Goal: Complete application form

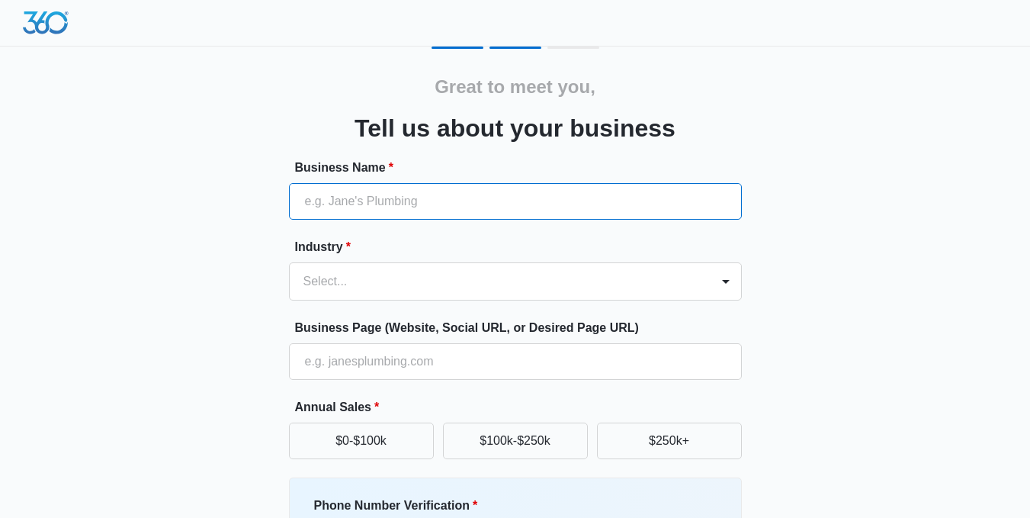
click at [421, 197] on input "Business Name *" at bounding box center [515, 201] width 453 height 37
type input "Parent Teacher Path"
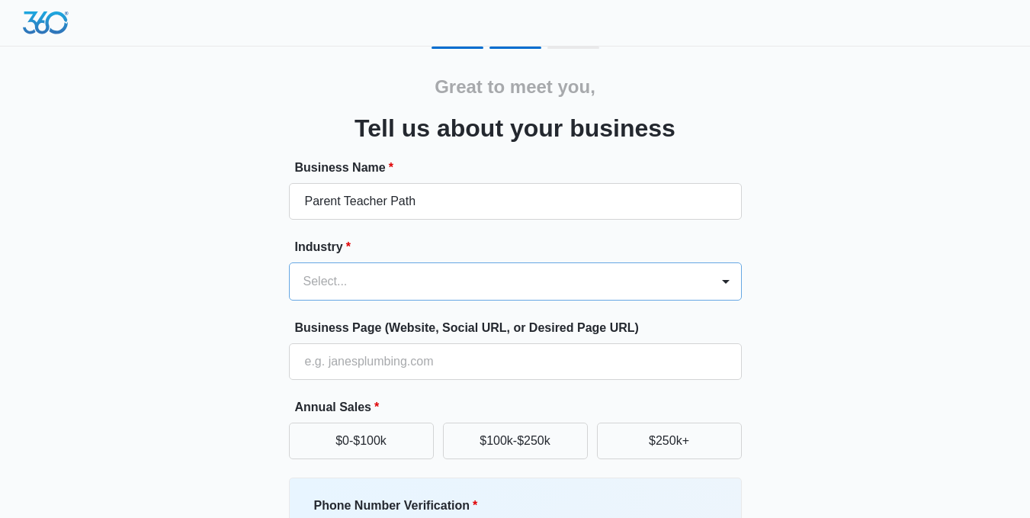
click at [393, 276] on div at bounding box center [496, 281] width 387 height 21
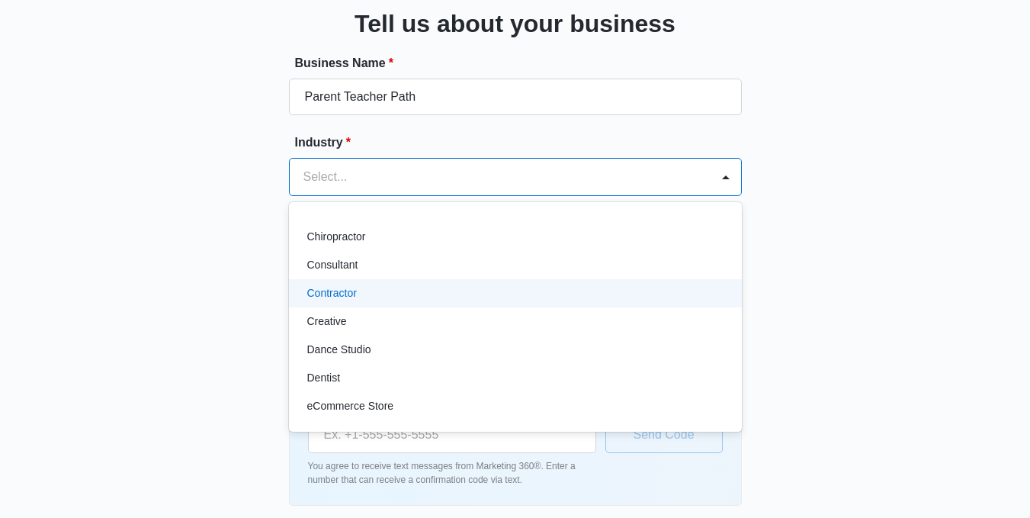
scroll to position [116, 0]
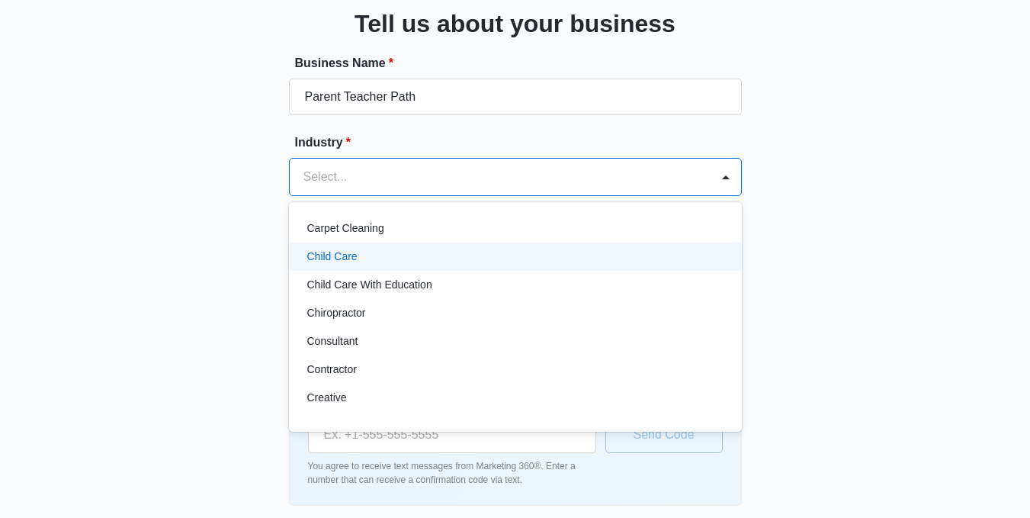
click at [380, 256] on div "Child Care" at bounding box center [513, 257] width 413 height 16
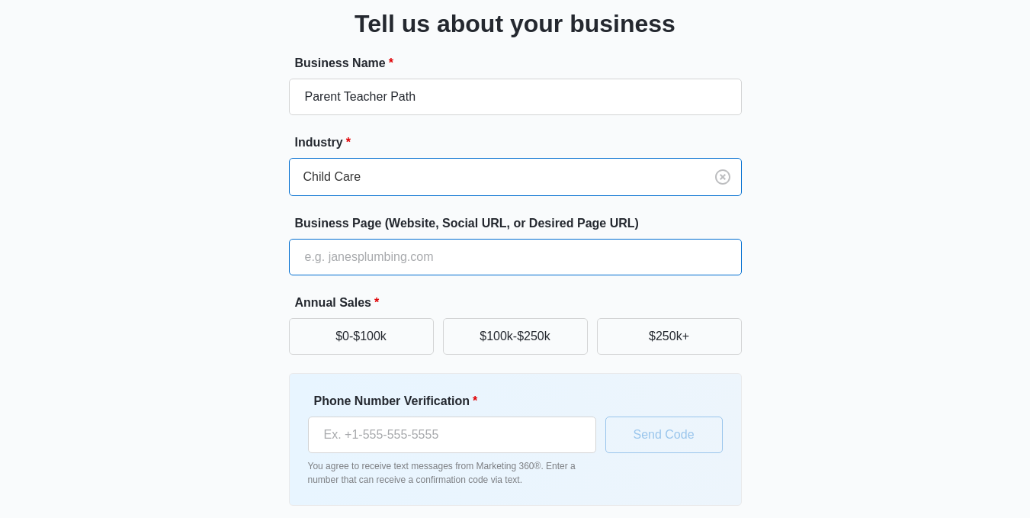
click at [490, 257] on input "Business Page (Website, Social URL, or Desired Page URL)" at bounding box center [515, 257] width 453 height 37
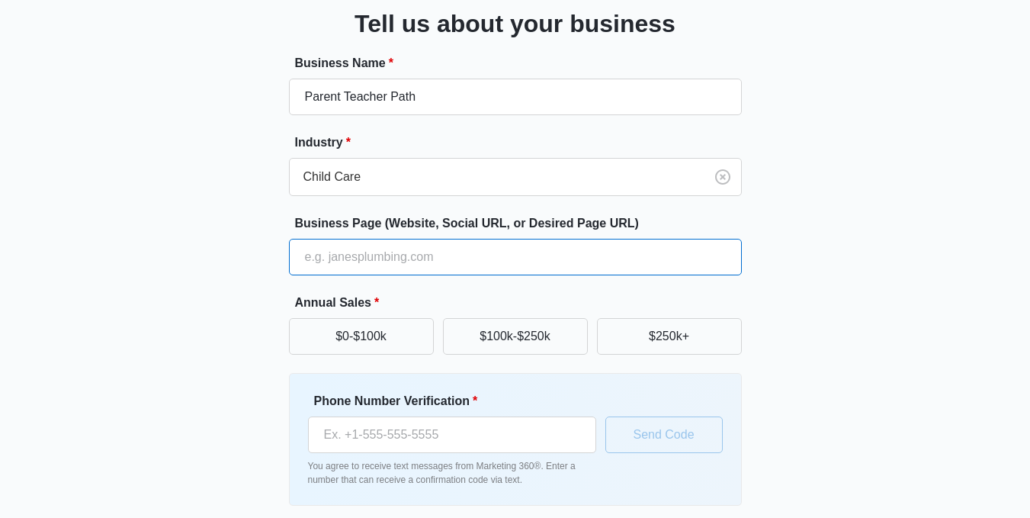
paste input "[URL][DOMAIN_NAME]"
type input "[URL][DOMAIN_NAME]"
click at [467, 300] on label "Annual Sales *" at bounding box center [521, 303] width 453 height 18
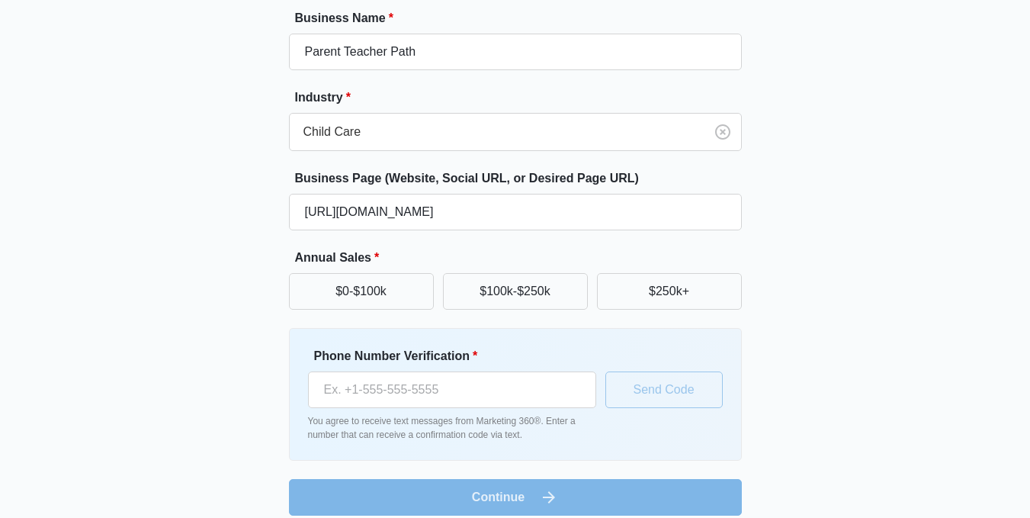
scroll to position [165, 0]
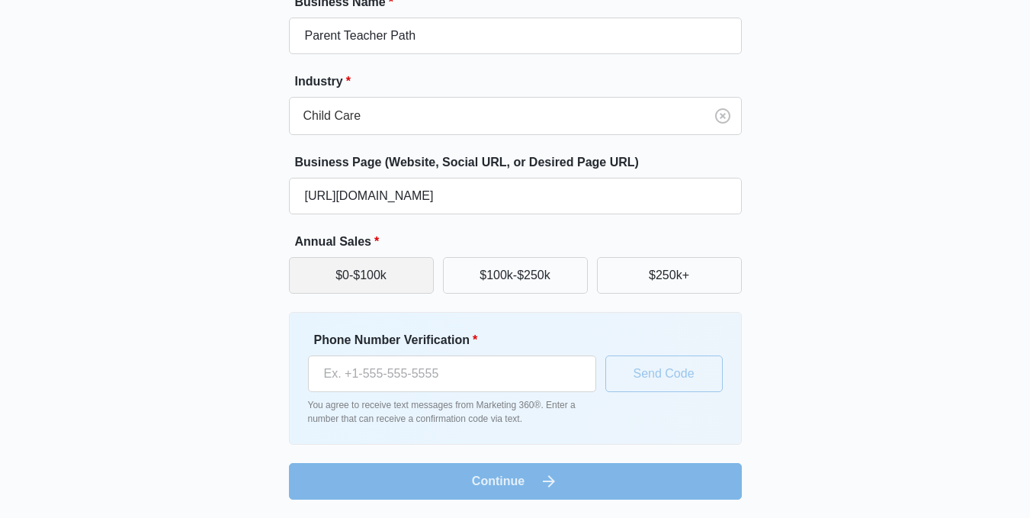
click at [414, 278] on button "$0-$100k" at bounding box center [361, 275] width 145 height 37
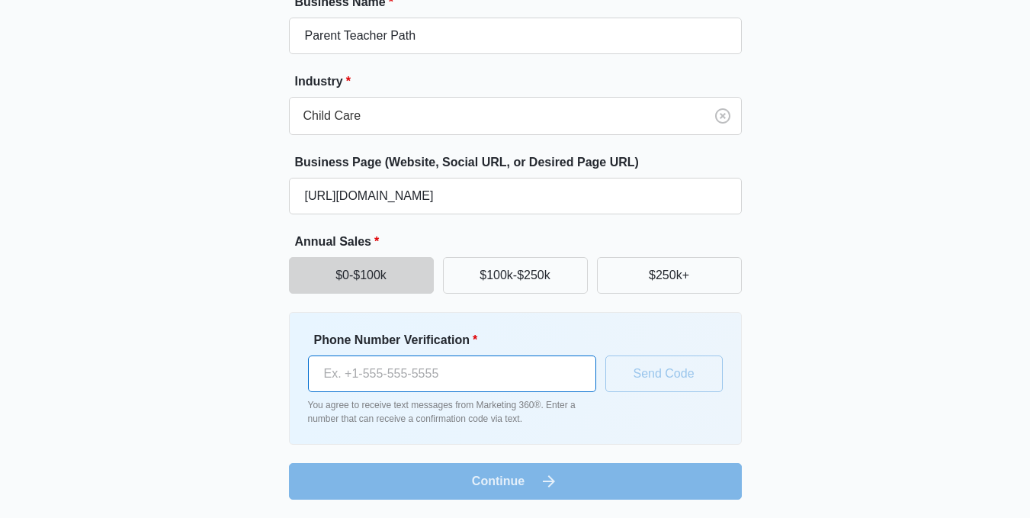
click at [519, 377] on input "Phone Number Verification *" at bounding box center [452, 373] width 288 height 37
